Goal: Information Seeking & Learning: Learn about a topic

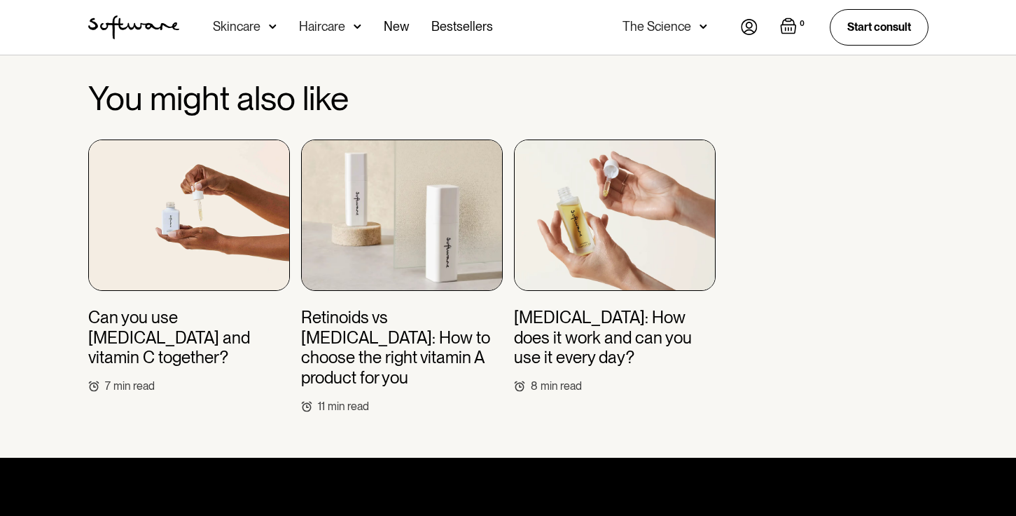
scroll to position [4488, 0]
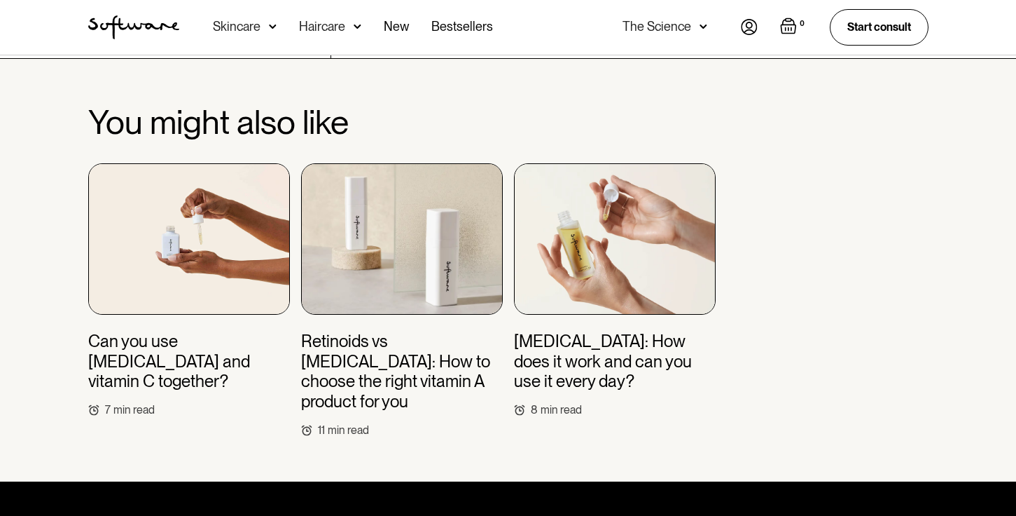
click at [628, 331] on h3 "[MEDICAL_DATA]: How does it work and can you use it every day?" at bounding box center [615, 361] width 202 height 60
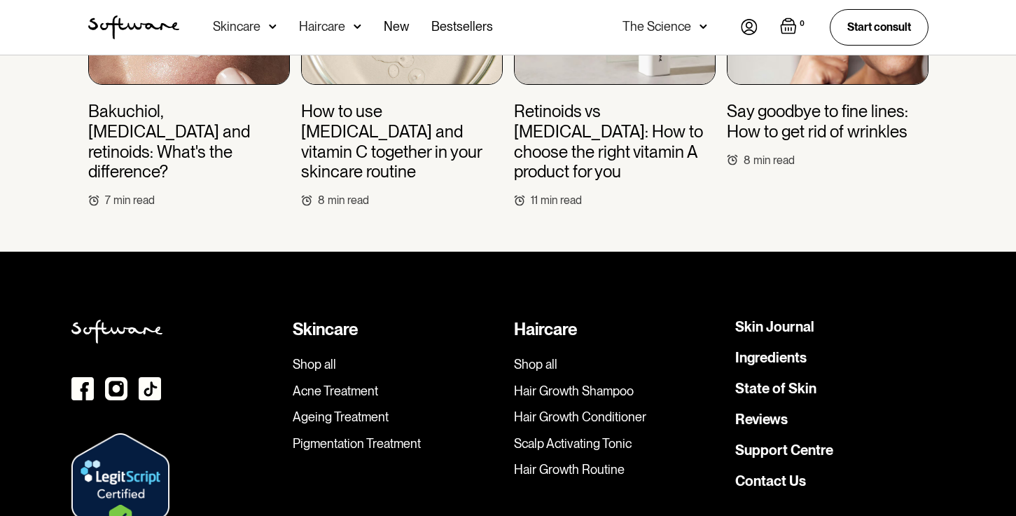
scroll to position [4326, 0]
